Goal: Information Seeking & Learning: Check status

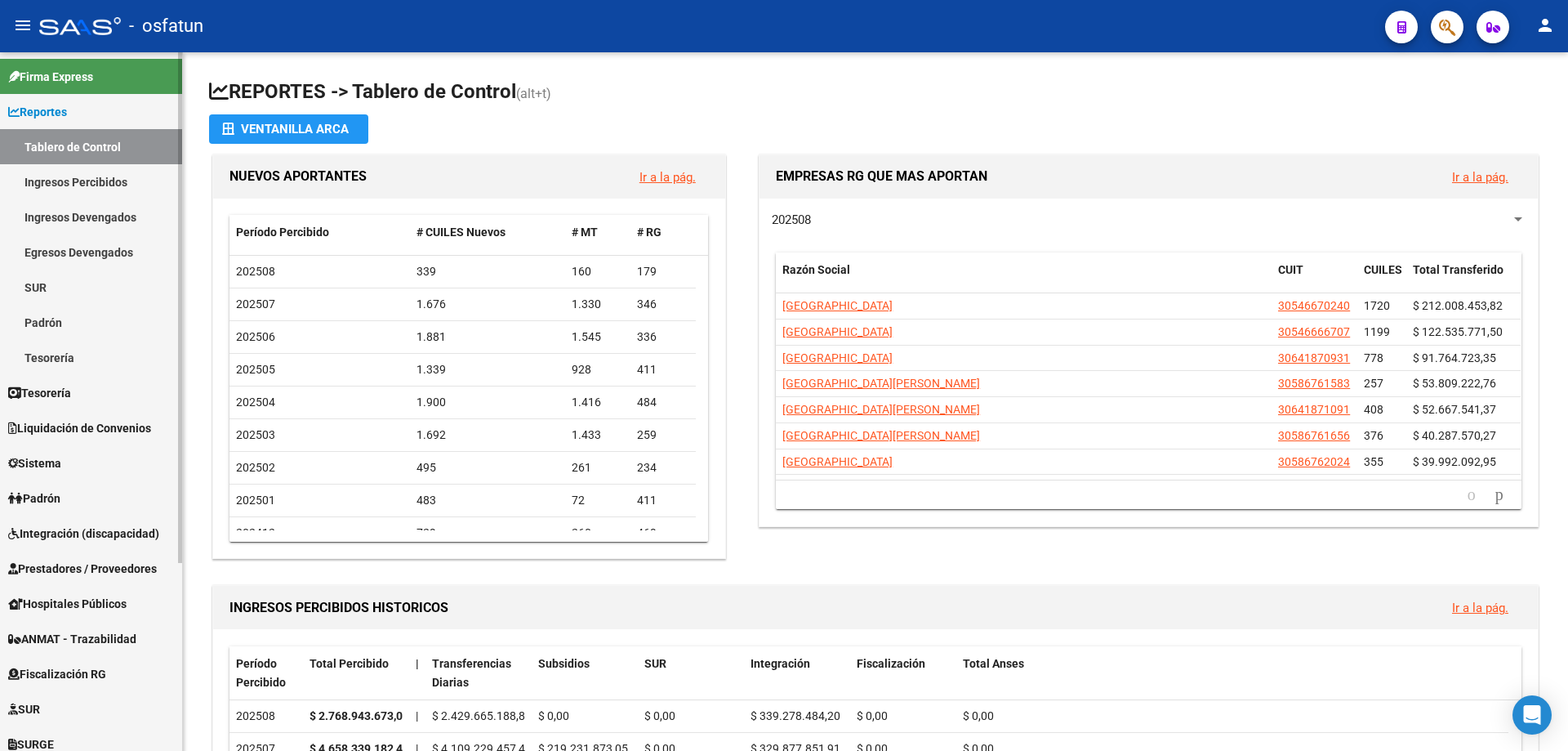
click at [85, 184] on link "Ingresos Percibidos" at bounding box center [90, 182] width 182 height 35
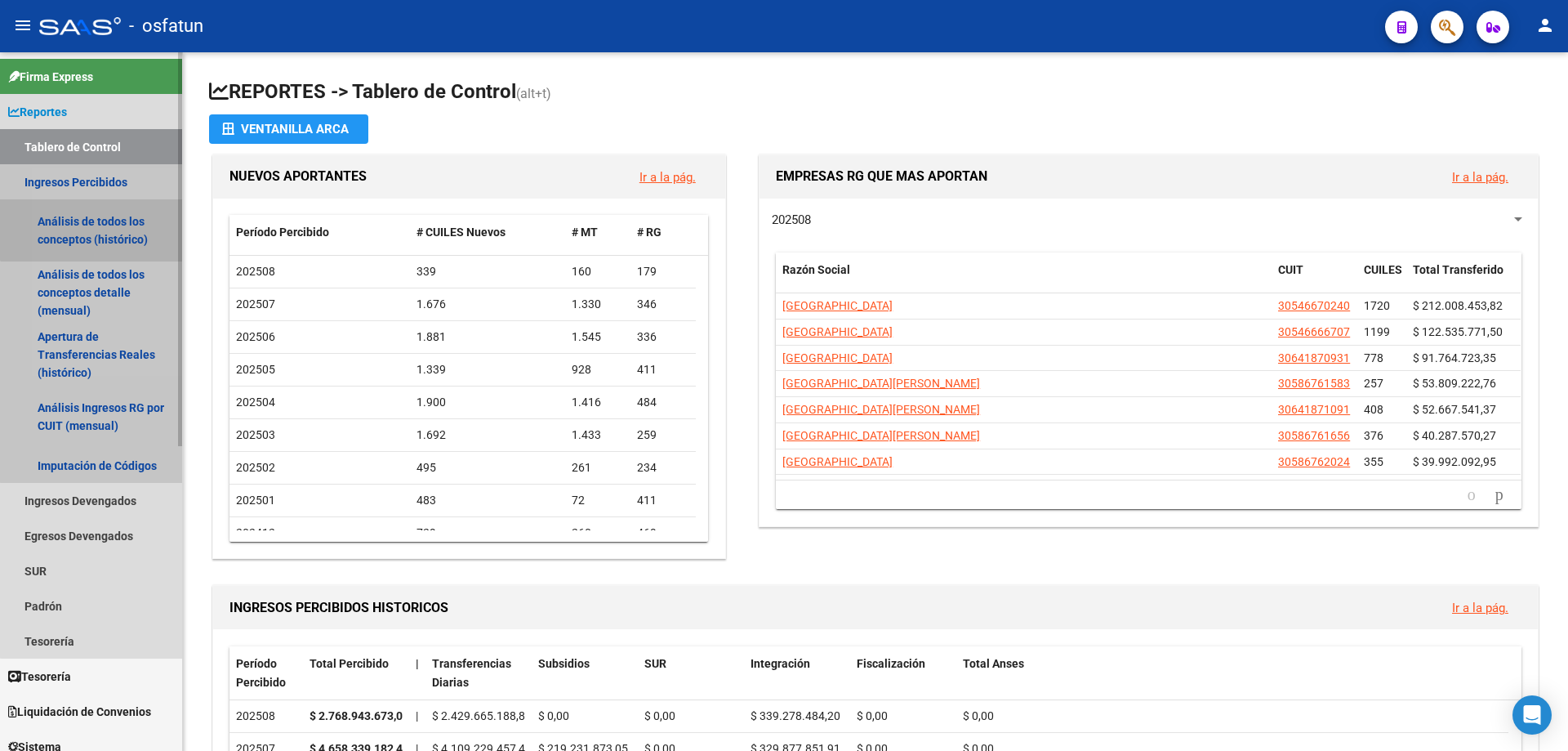
click at [93, 230] on link "Análisis de todos los conceptos (histórico)" at bounding box center [90, 231] width 182 height 62
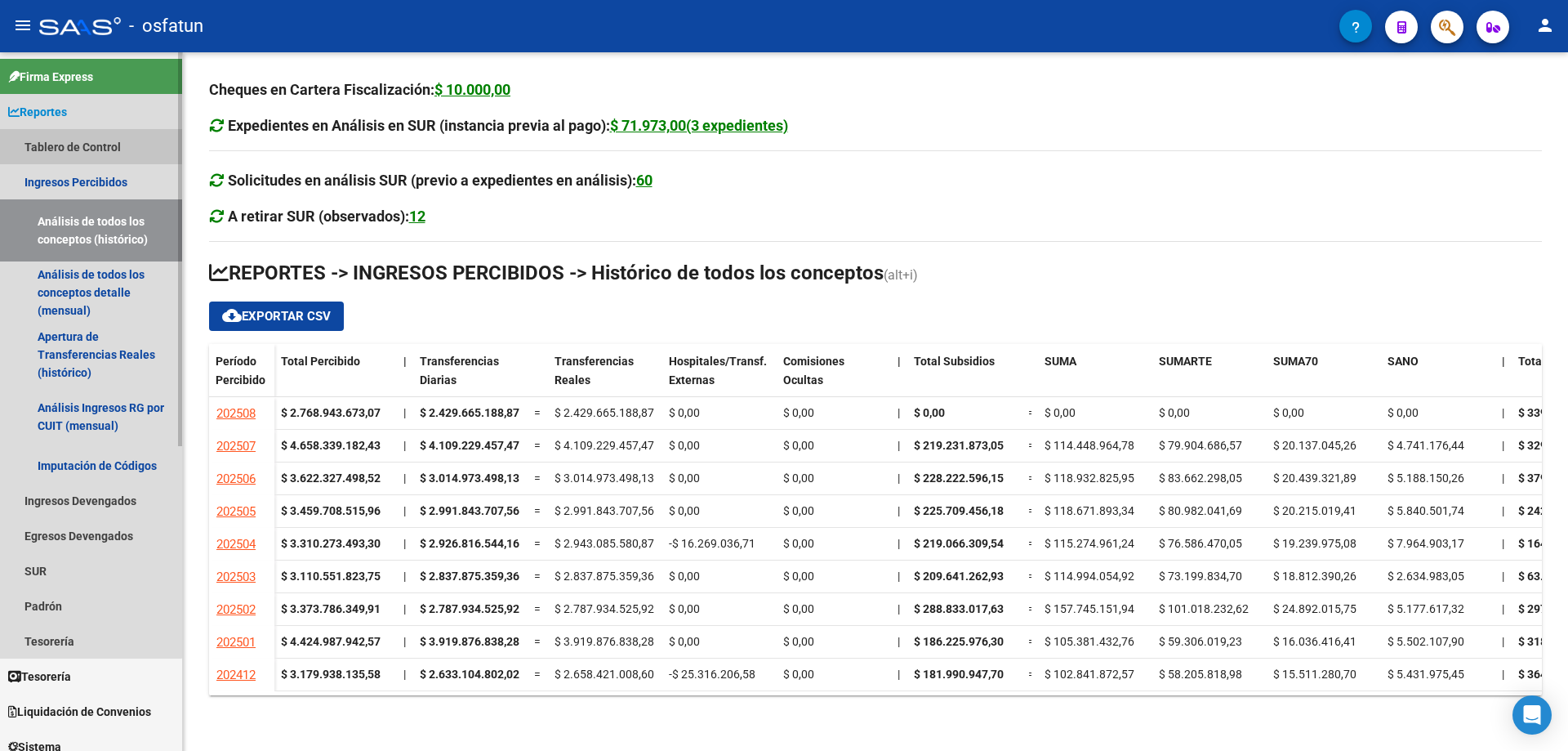
click at [76, 145] on link "Tablero de Control" at bounding box center [90, 147] width 182 height 35
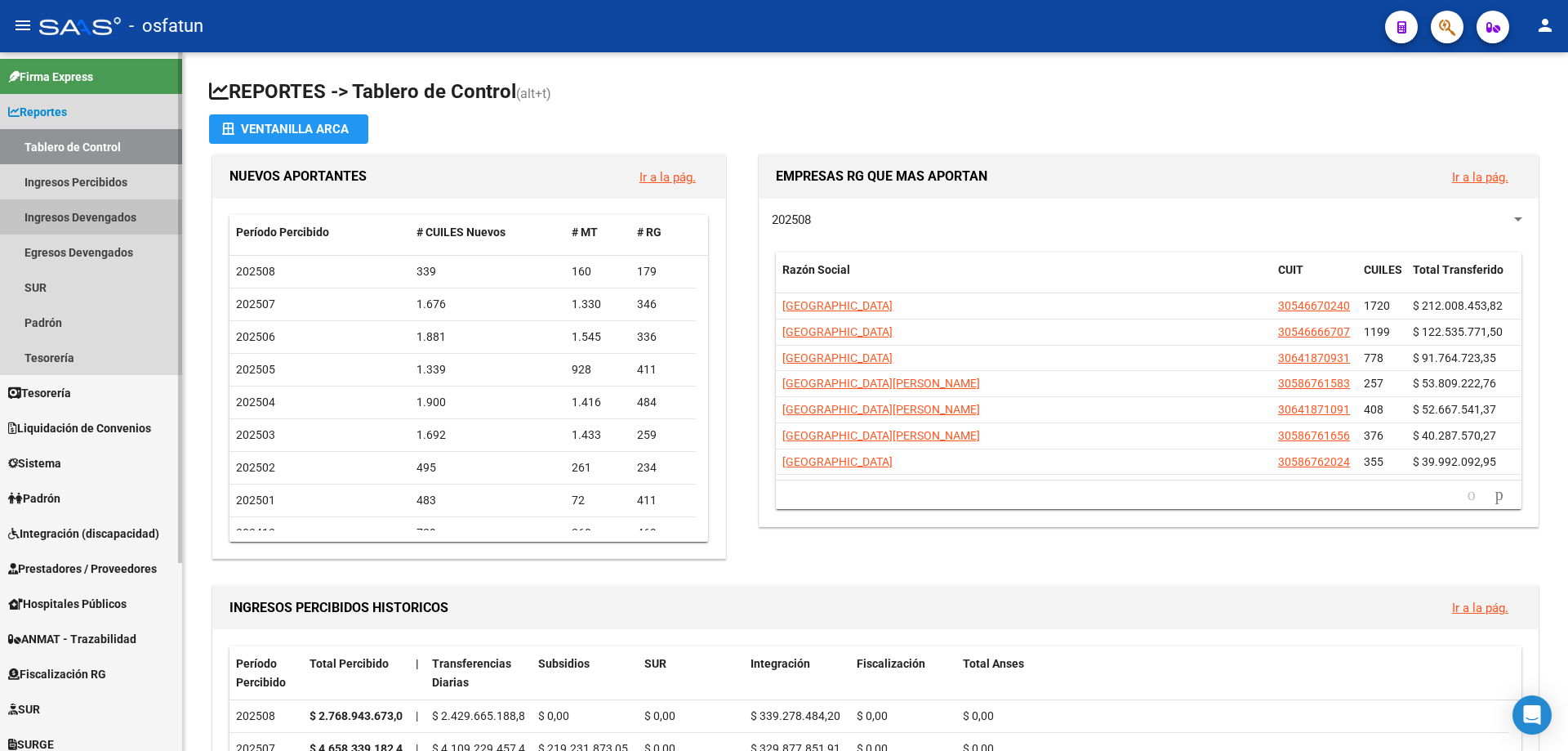
click at [87, 213] on link "Ingresos Devengados" at bounding box center [90, 217] width 182 height 35
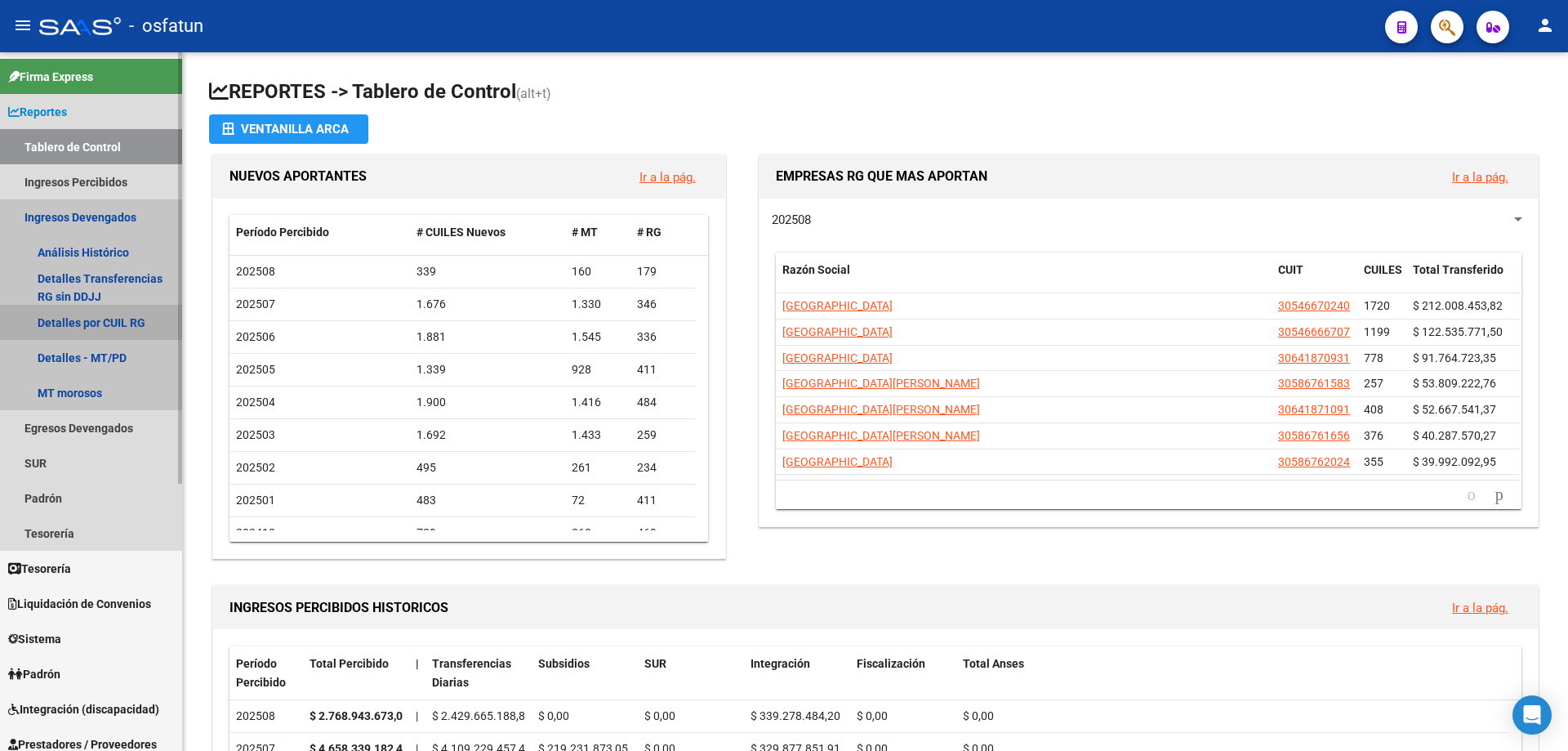
click at [91, 321] on link "Detalles por CUIL RG" at bounding box center [90, 323] width 182 height 35
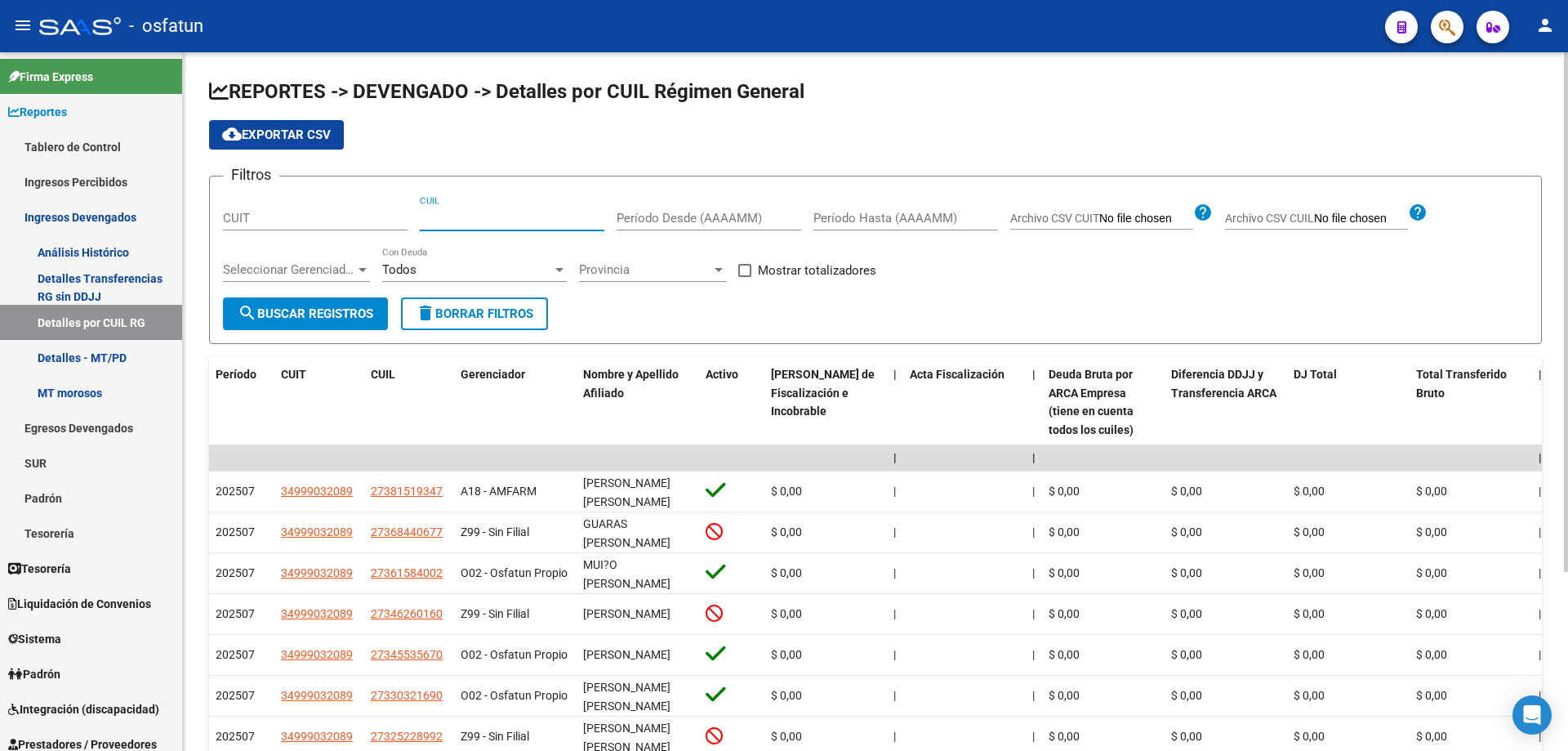
click at [443, 224] on input "CUIL" at bounding box center [512, 218] width 184 height 15
paste input "20-25843902-4"
type input "20-25843902-4"
click at [324, 316] on span "search Buscar Registros" at bounding box center [305, 313] width 136 height 15
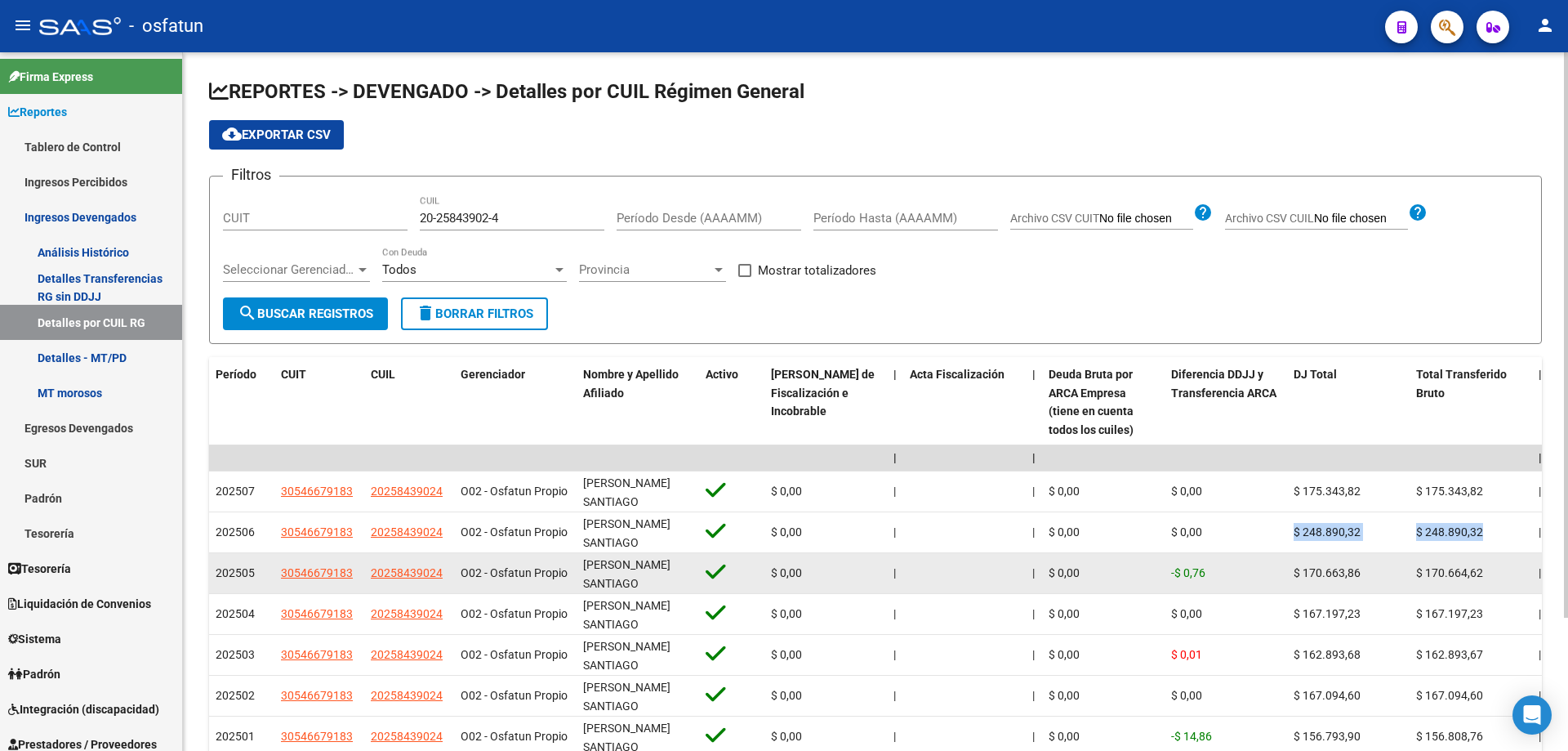
drag, startPoint x: 1296, startPoint y: 525, endPoint x: 1412, endPoint y: 545, distance: 117.7
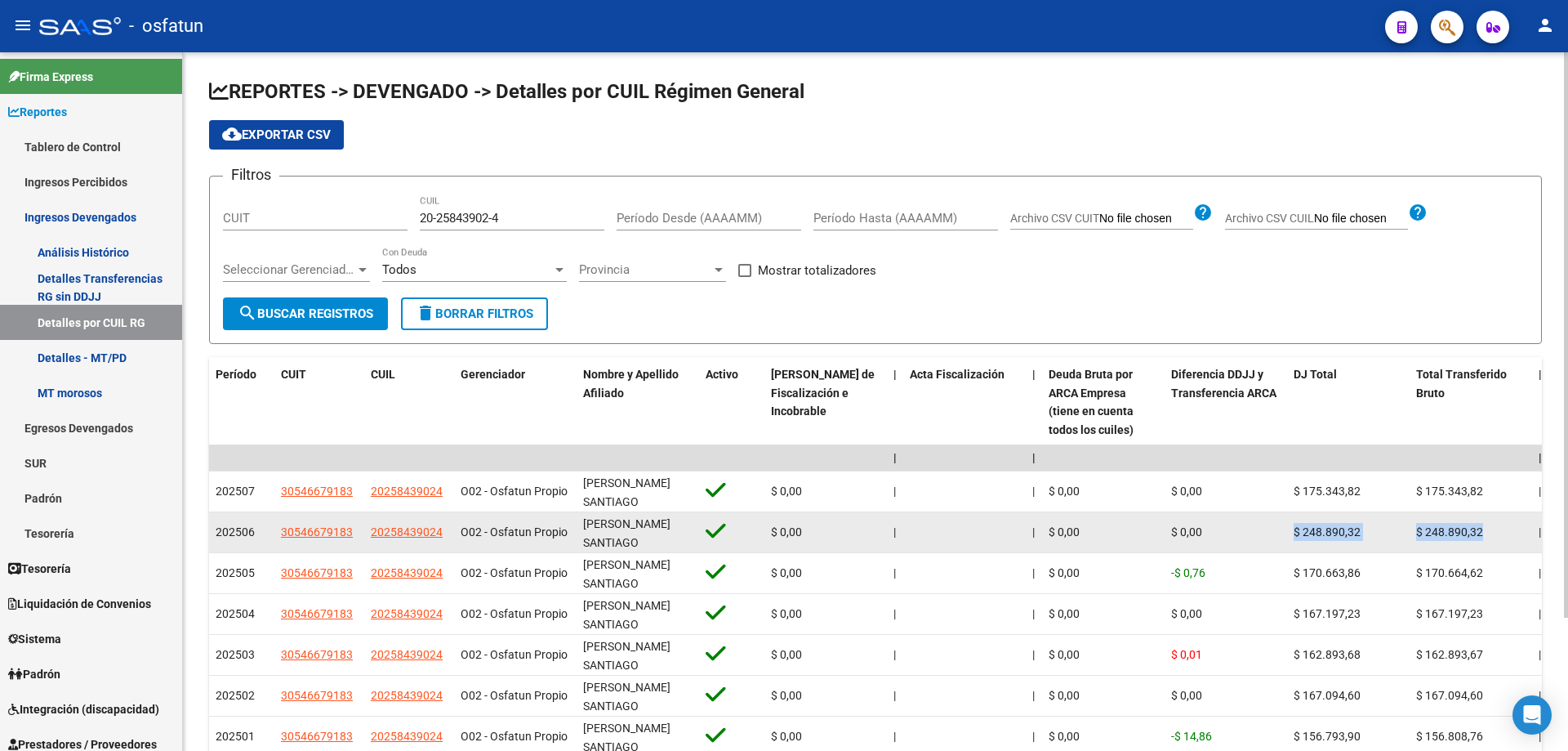
click at [1415, 516] on datatable-body-cell "$ 248.890,32" at bounding box center [1470, 532] width 122 height 40
drag, startPoint x: 1408, startPoint y: 517, endPoint x: 1485, endPoint y: 520, distance: 77.1
click at [1476, 525] on span "$ 248.890,32" at bounding box center [1449, 531] width 67 height 13
drag, startPoint x: 1482, startPoint y: 526, endPoint x: 1425, endPoint y: 524, distance: 57.0
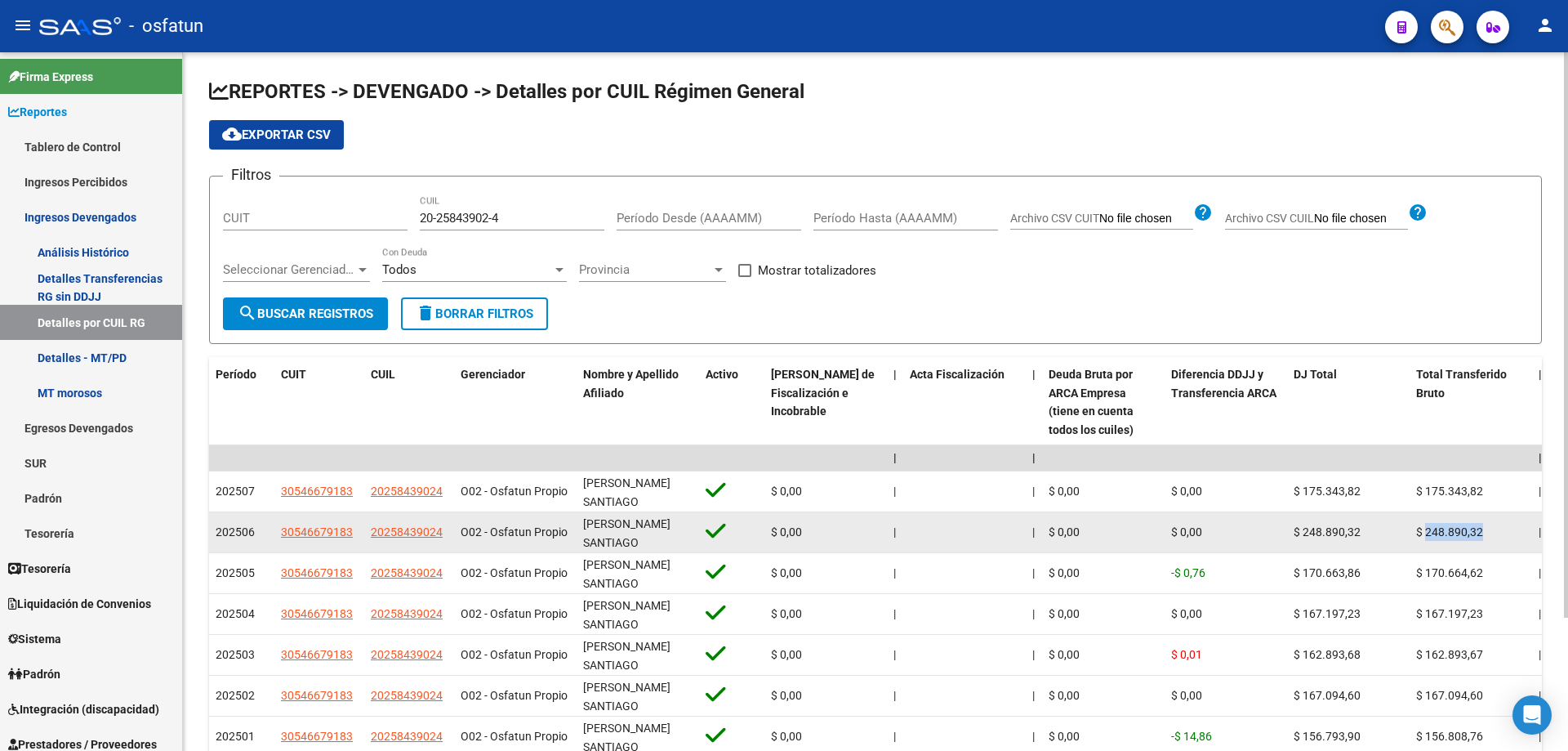
click at [1424, 525] on div "$ 248.890,32" at bounding box center [1470, 532] width 109 height 19
copy span "248.890,32"
